Goal: Information Seeking & Learning: Learn about a topic

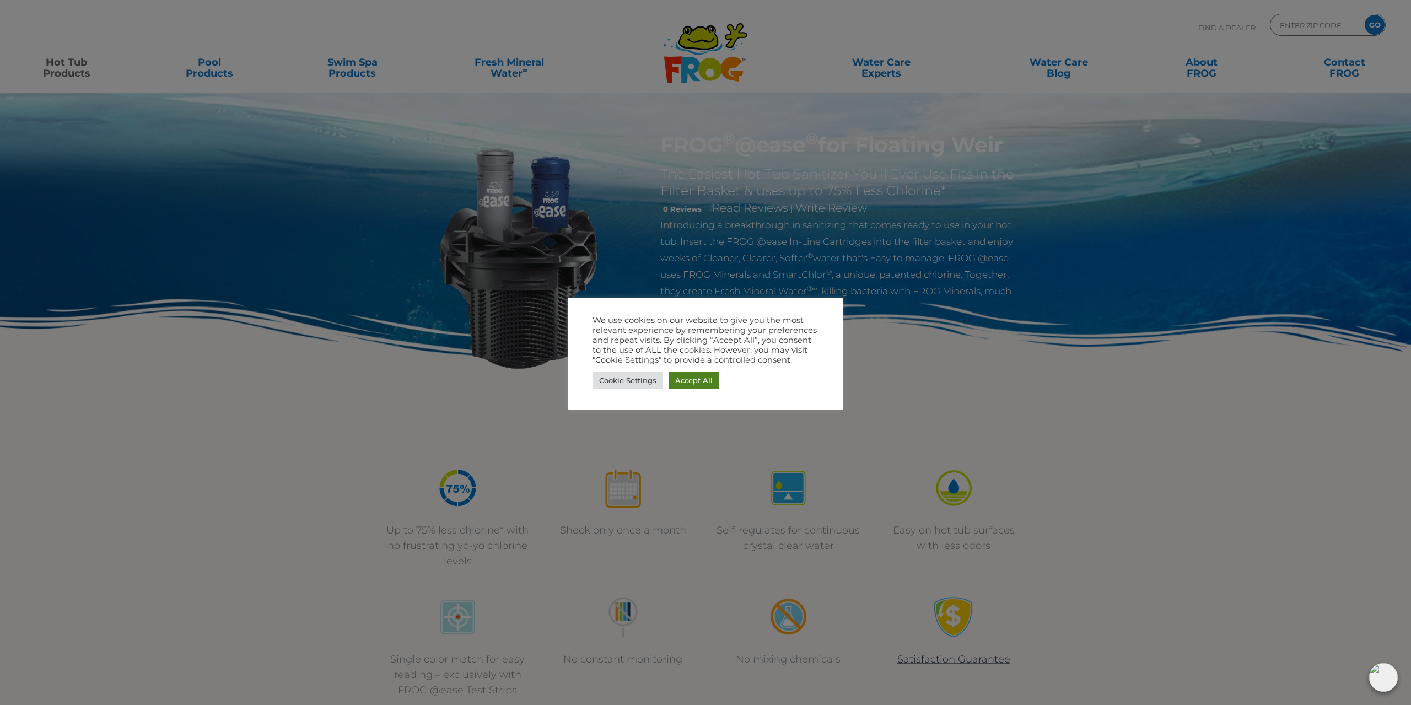
click at [704, 383] on link "Accept All" at bounding box center [694, 380] width 51 height 17
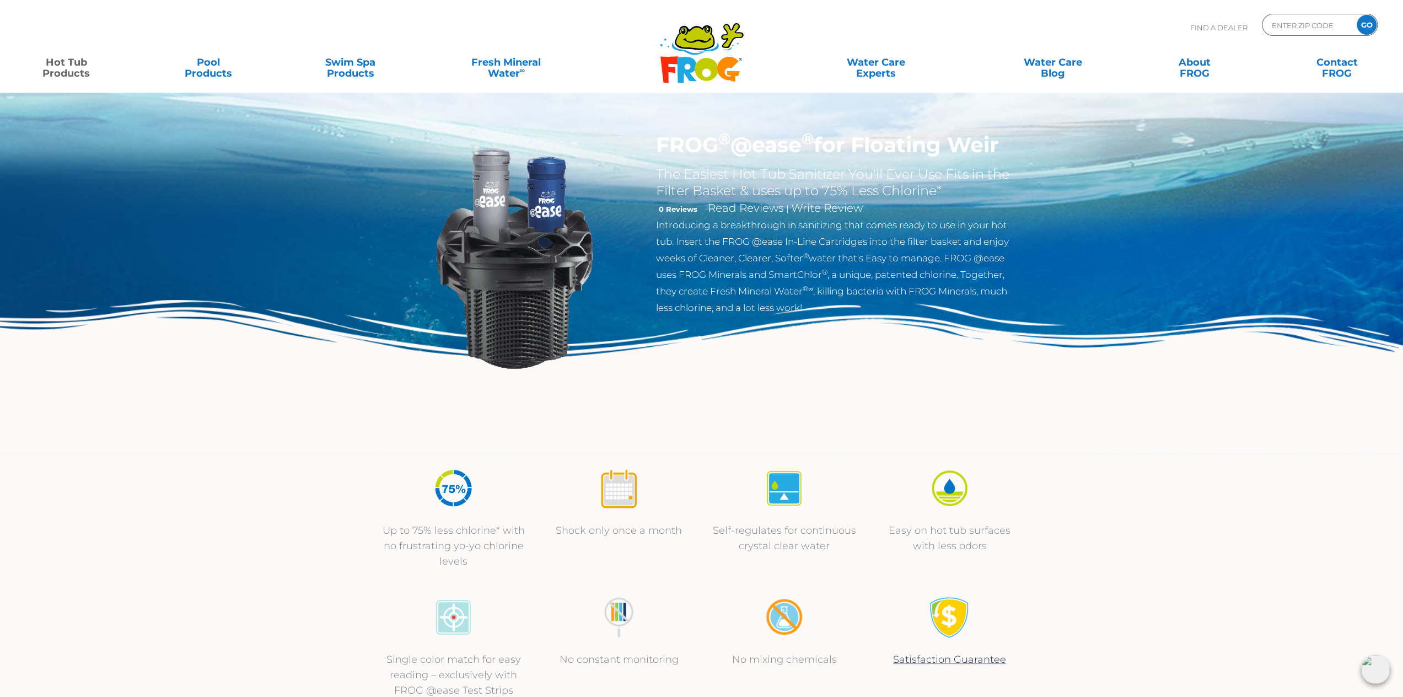
click at [753, 154] on h1 "FROG ® @ease ® for Floating [PERSON_NAME]" at bounding box center [836, 144] width 360 height 25
click at [770, 155] on h1 "FROG ® @ease ® for Floating [PERSON_NAME]" at bounding box center [836, 144] width 360 height 25
click at [820, 175] on h2 "The Easiest Hot Tub Sanitizer You'll Ever Use Fits in the Filter Basket & uses …" at bounding box center [836, 182] width 360 height 33
click at [555, 218] on img at bounding box center [514, 258] width 252 height 252
click at [515, 297] on img at bounding box center [514, 258] width 252 height 252
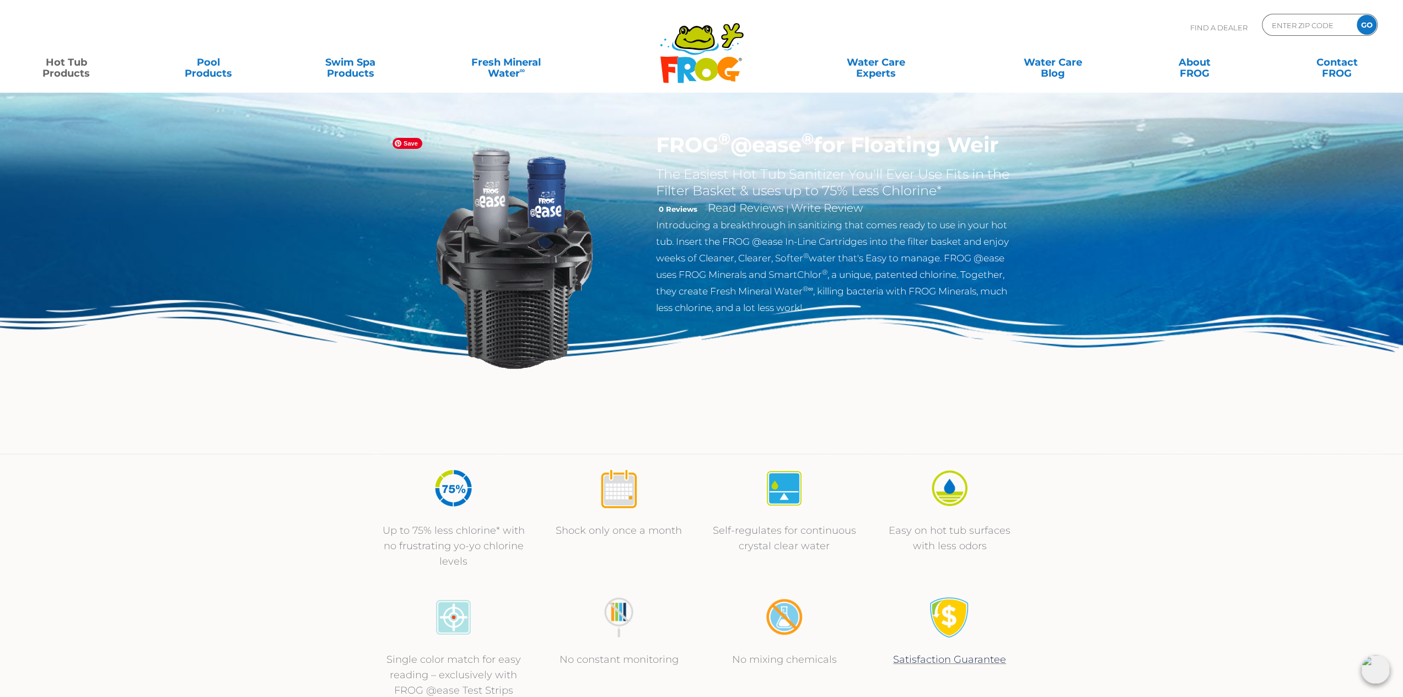
click at [537, 359] on img at bounding box center [514, 258] width 252 height 252
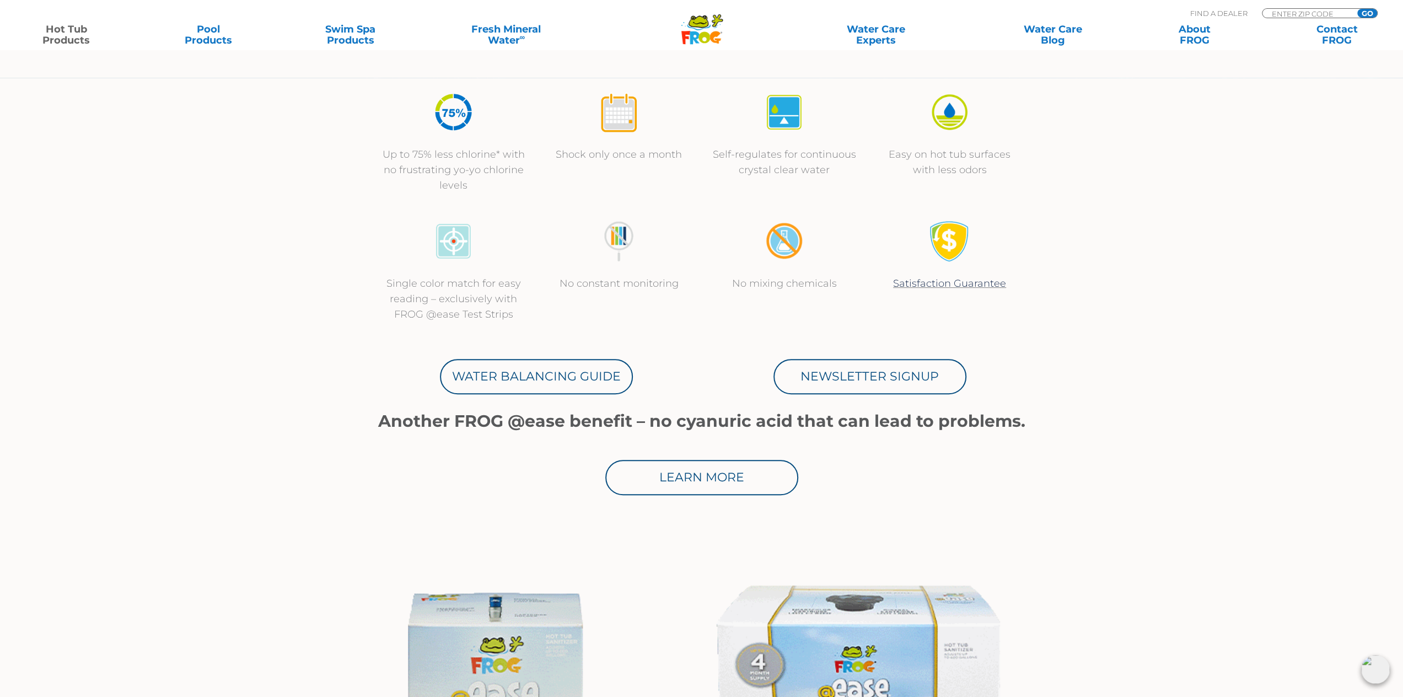
scroll to position [386, 0]
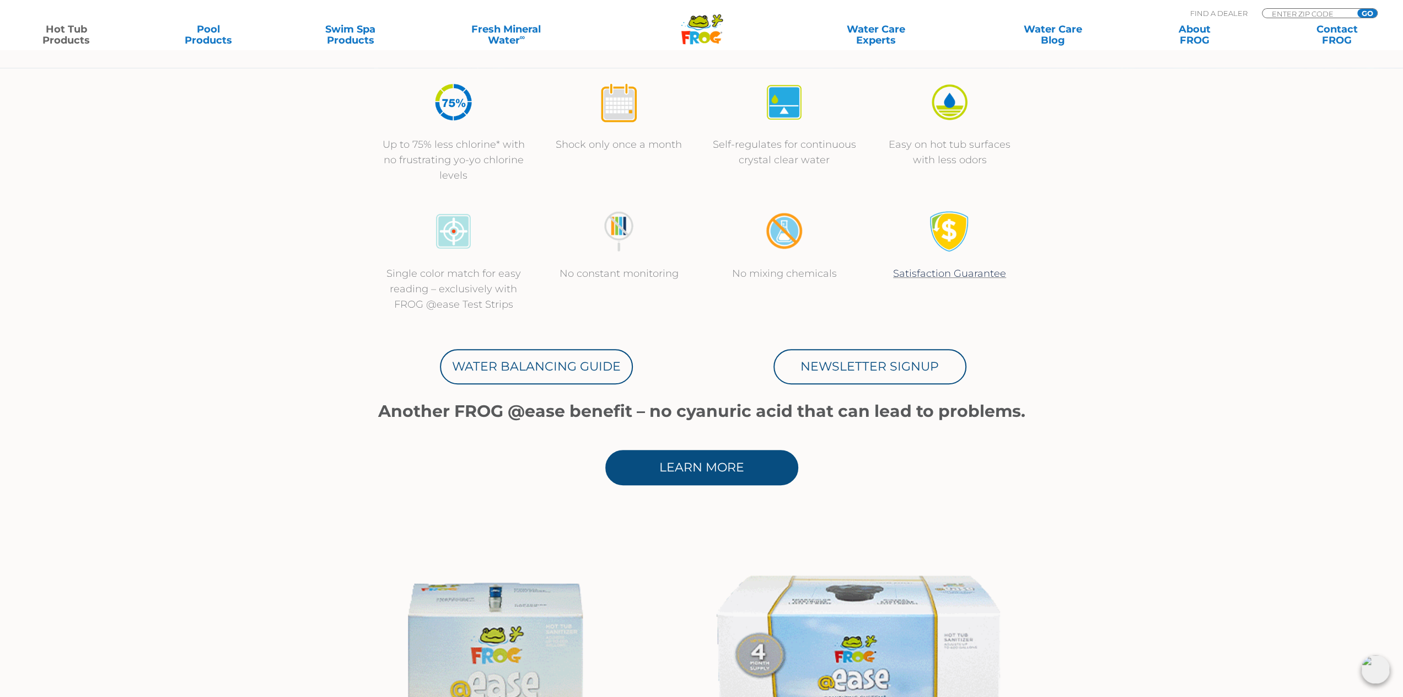
click at [740, 469] on link "Learn More" at bounding box center [701, 467] width 193 height 35
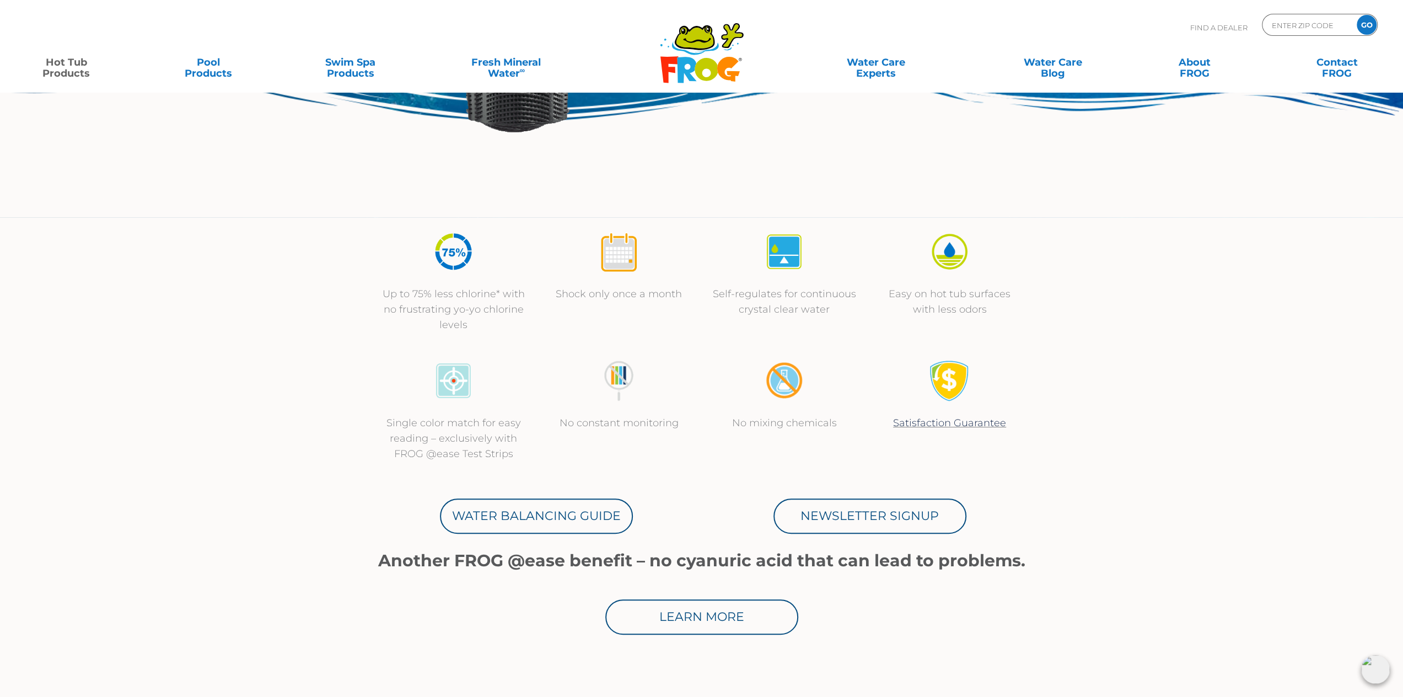
scroll to position [0, 0]
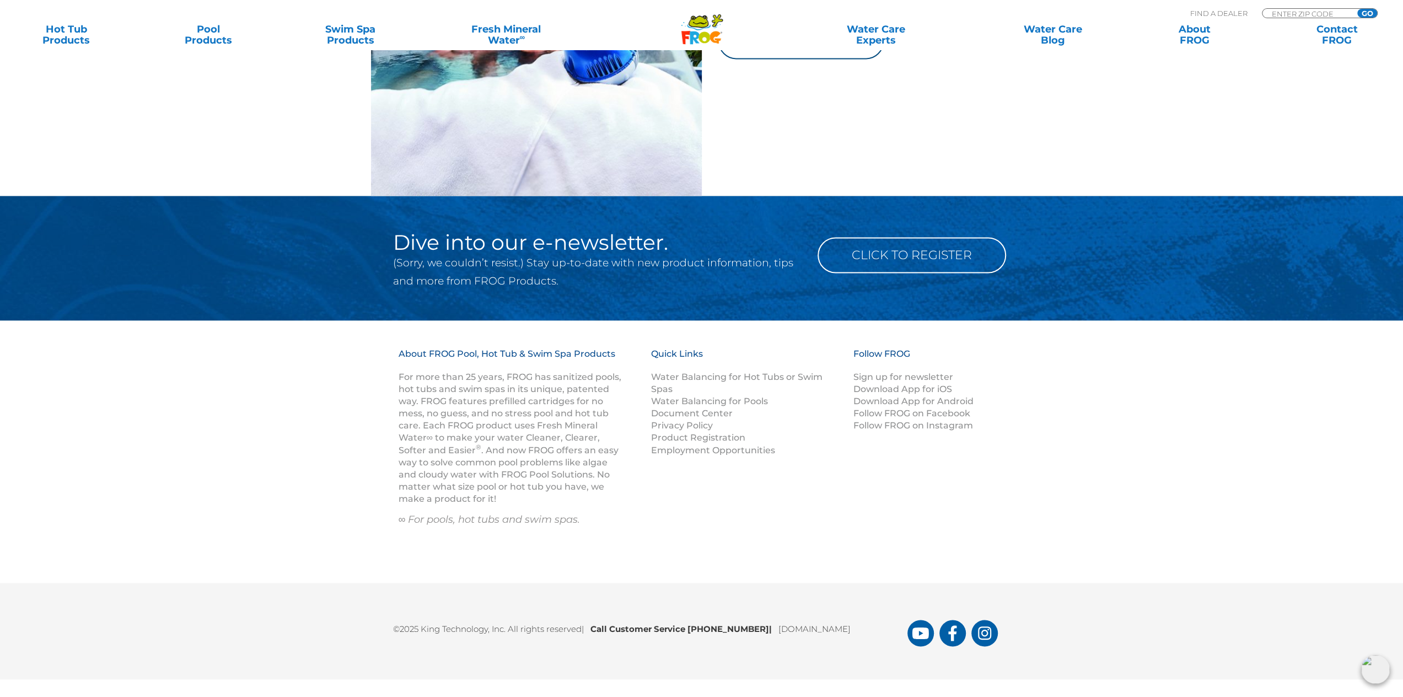
scroll to position [1671, 0]
